Goal: Task Accomplishment & Management: Manage account settings

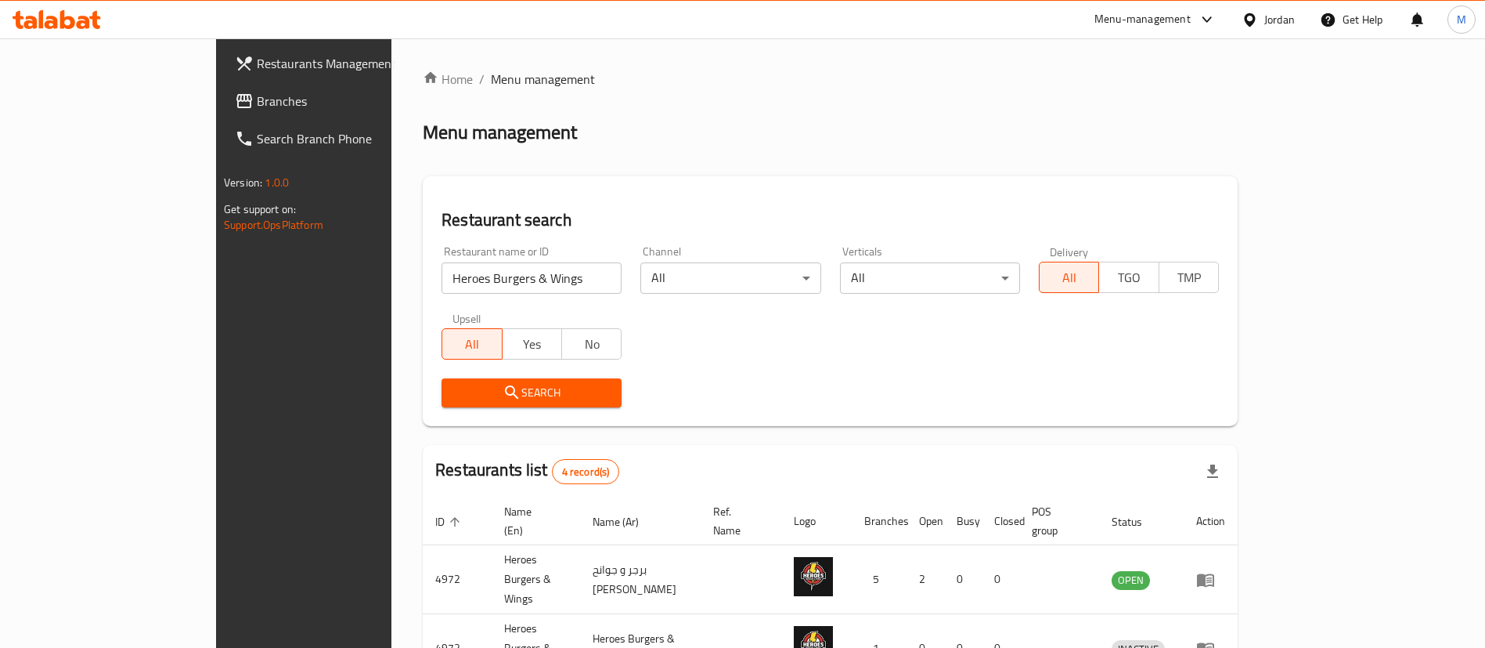
scroll to position [187, 0]
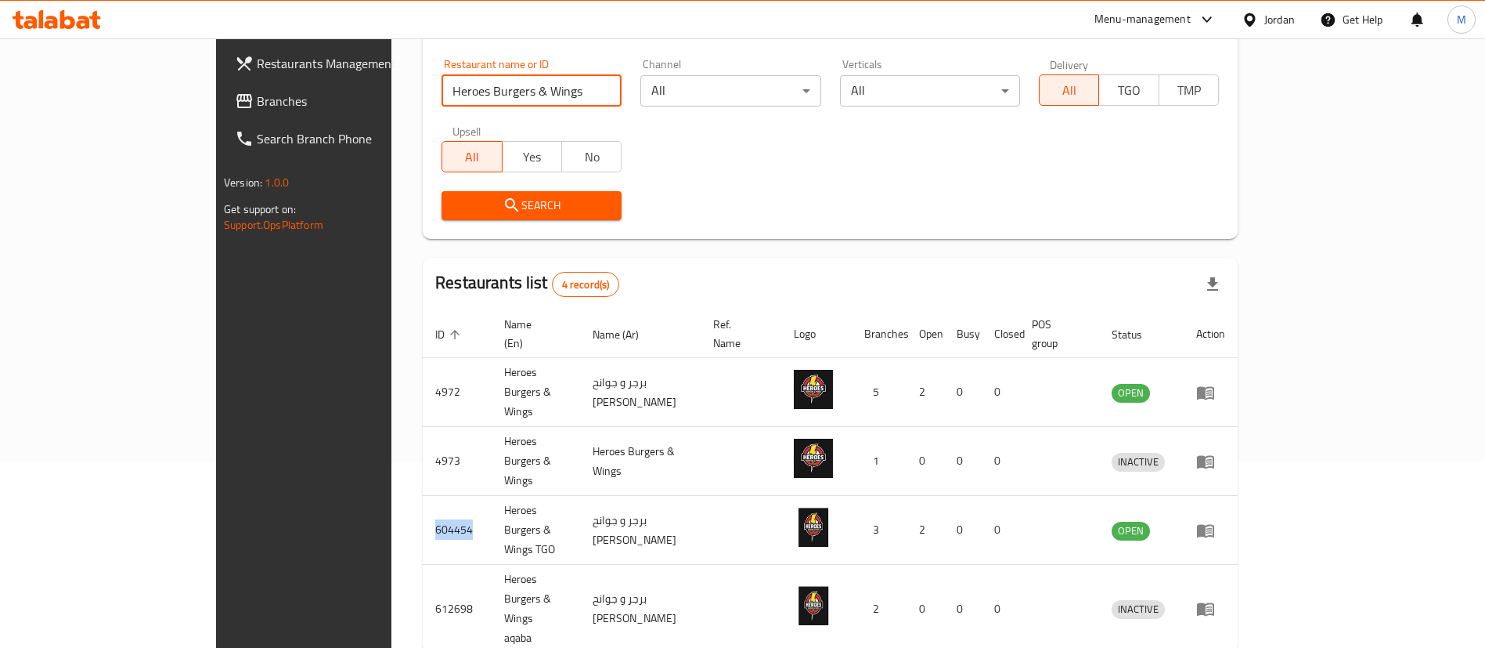
click at [552, 90] on input "Heroes Burgers & Wings" at bounding box center [532, 90] width 180 height 31
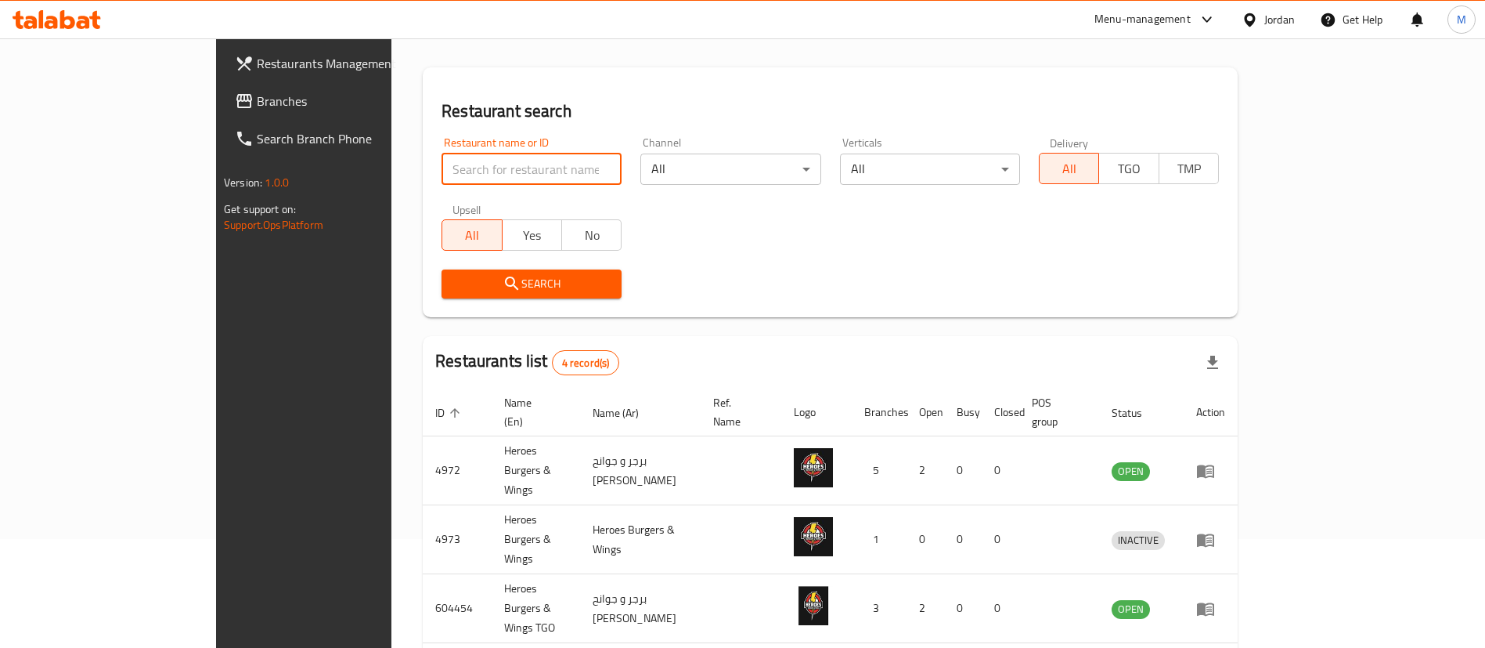
scroll to position [70, 0]
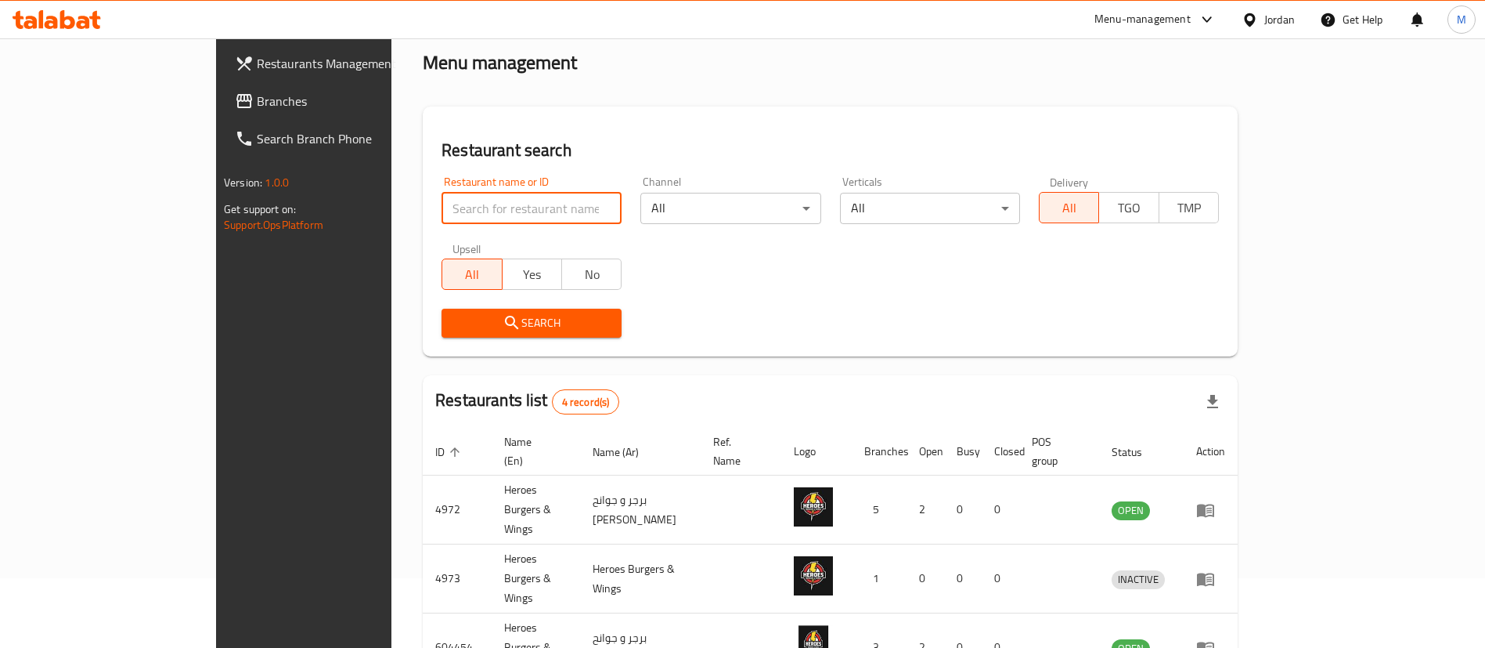
click at [257, 59] on span "Restaurants Management" at bounding box center [354, 63] width 195 height 19
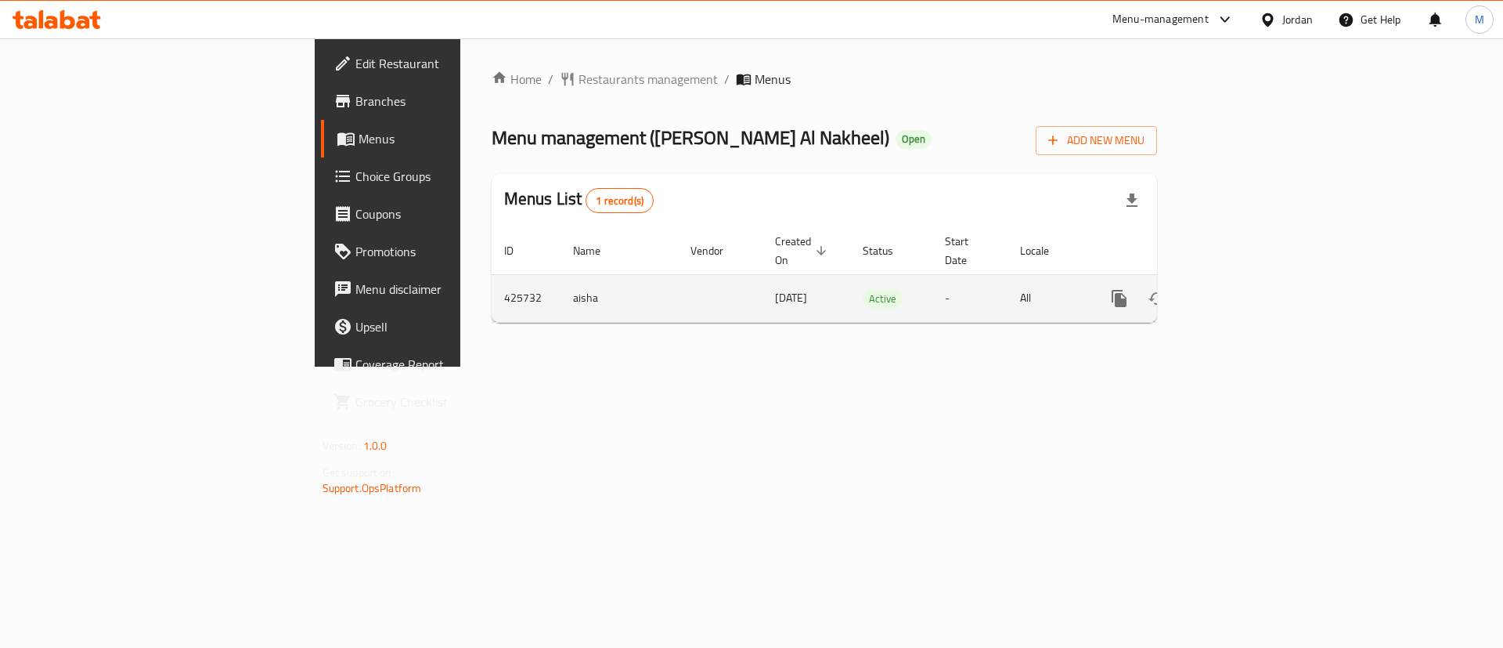
click at [1242, 289] on icon "enhanced table" at bounding box center [1232, 298] width 19 height 19
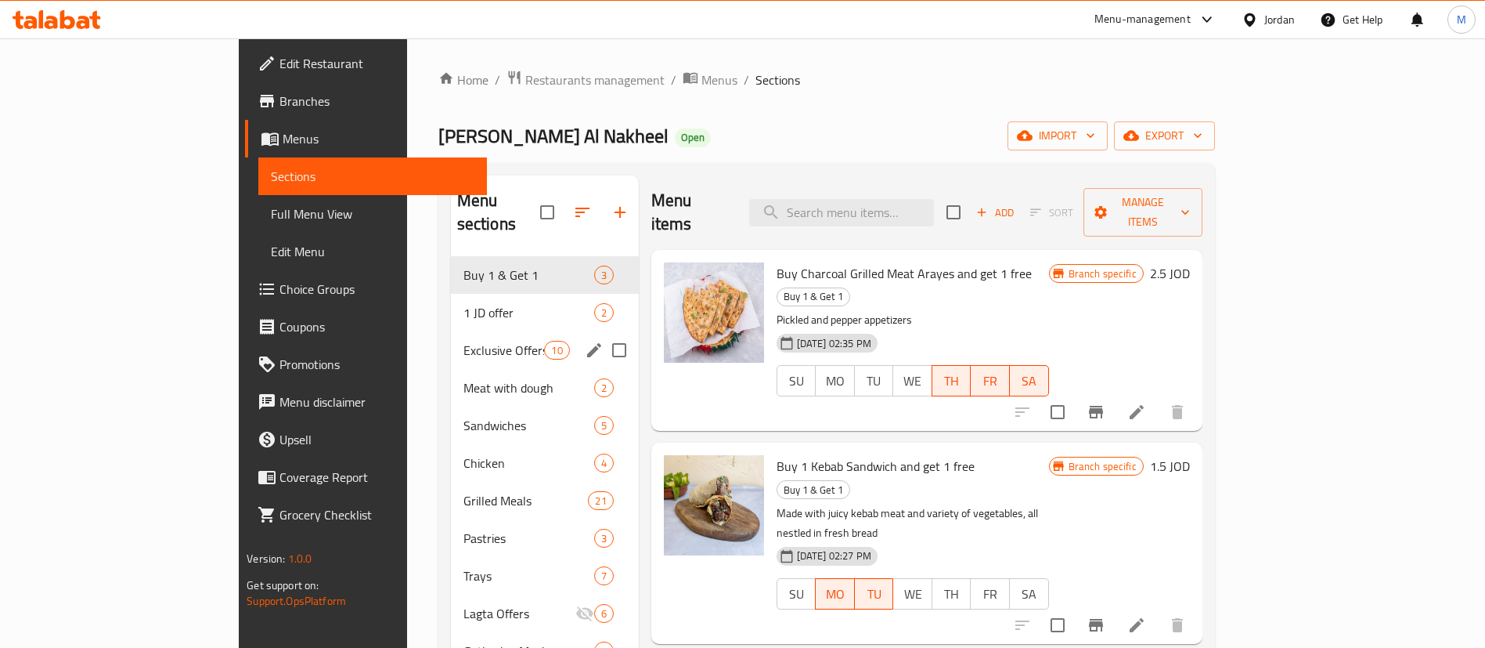
click at [587, 343] on icon "edit" at bounding box center [594, 350] width 14 height 14
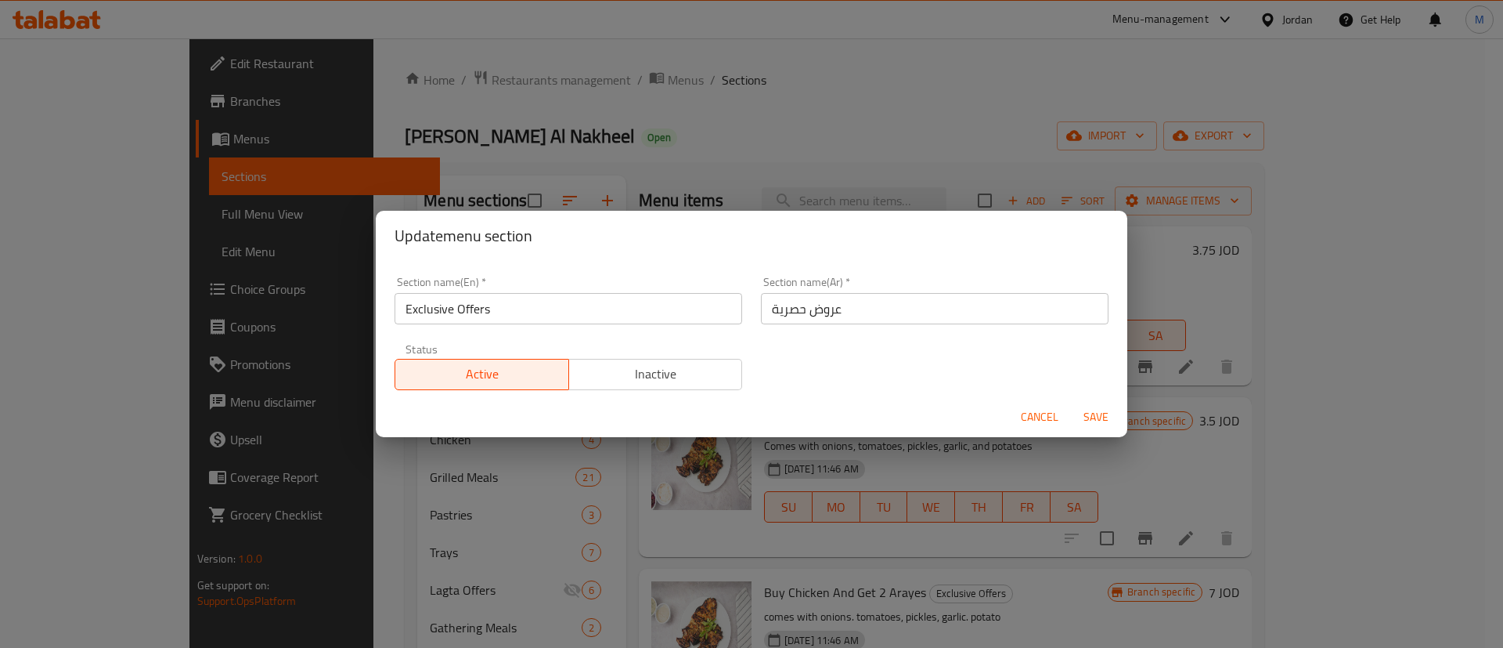
click at [654, 380] on span "Inactive" at bounding box center [656, 374] width 161 height 23
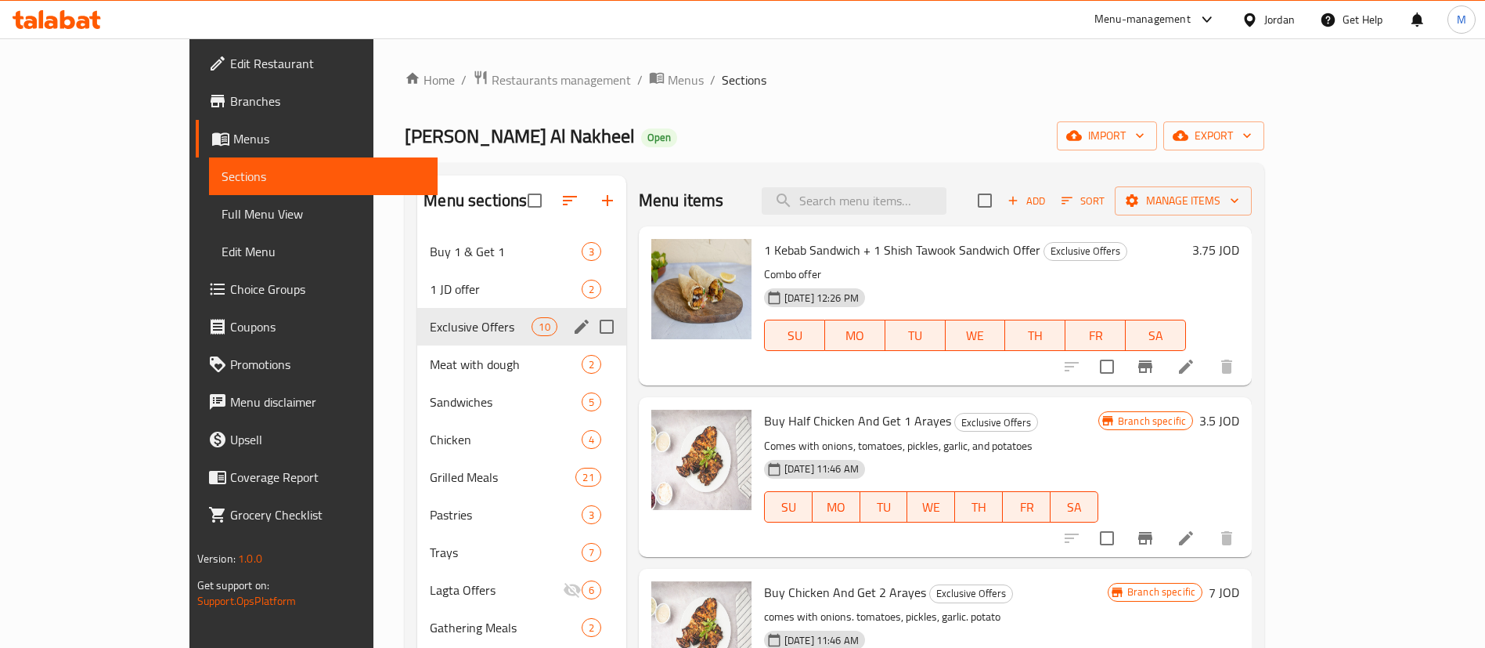
click at [572, 329] on icon "edit" at bounding box center [581, 326] width 19 height 19
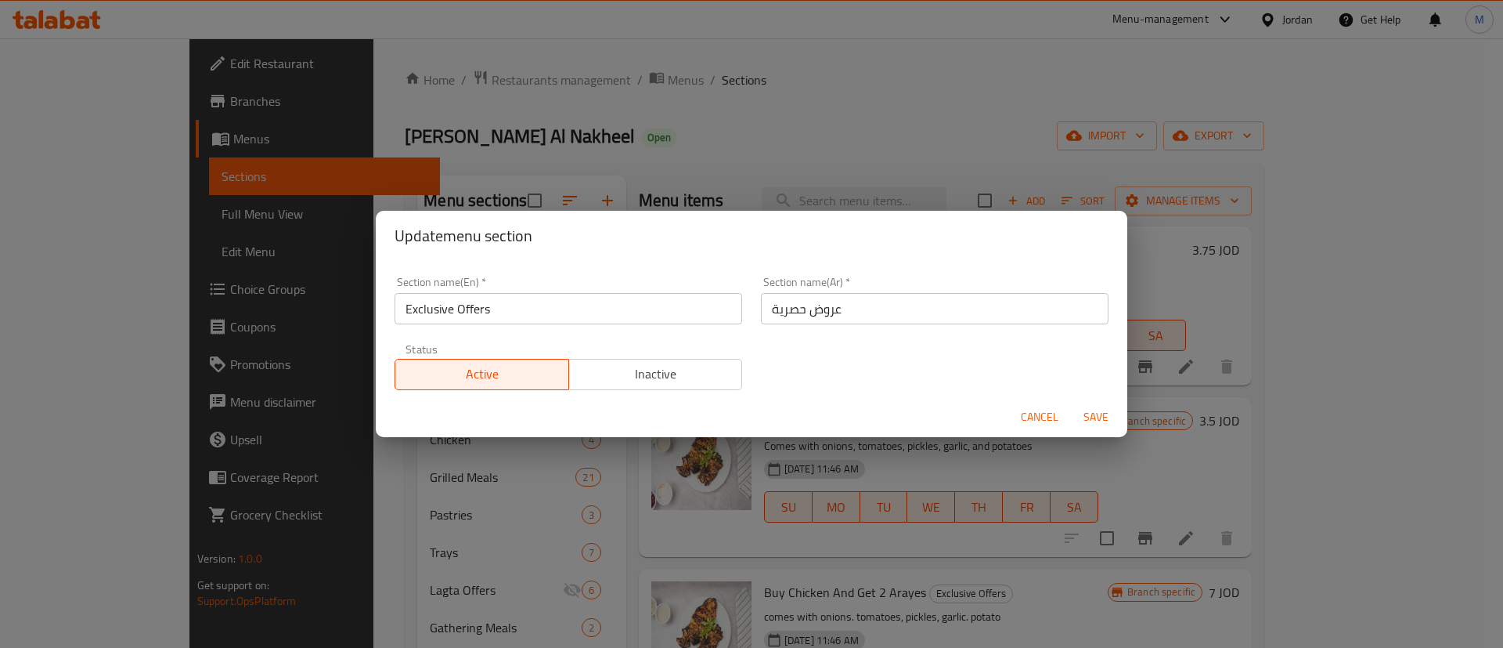
drag, startPoint x: 625, startPoint y: 376, endPoint x: 651, endPoint y: 380, distance: 26.9
click at [626, 375] on span "Inactive" at bounding box center [656, 374] width 161 height 23
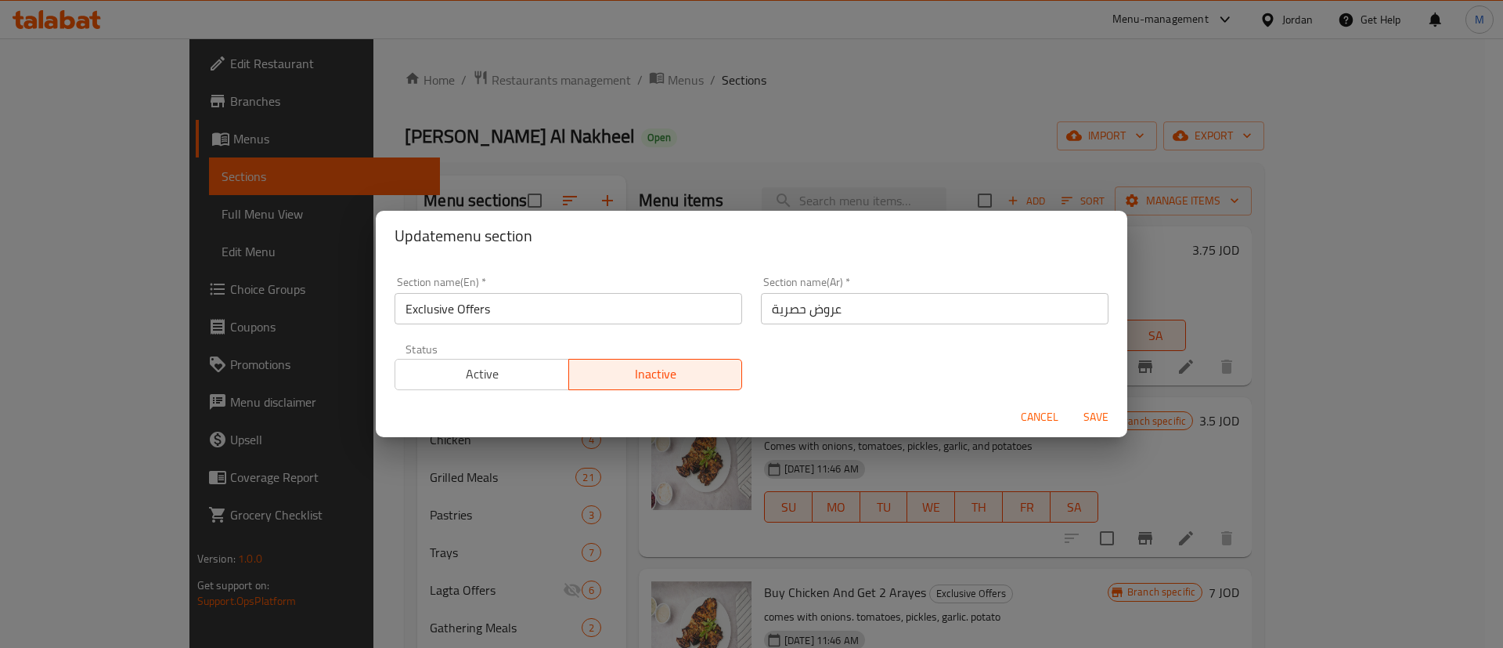
click at [1100, 417] on span "Save" at bounding box center [1096, 417] width 38 height 20
